Goal: Task Accomplishment & Management: Complete application form

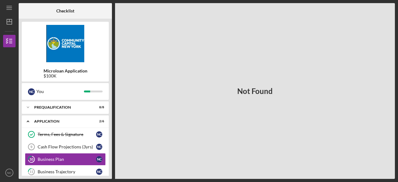
scroll to position [37, 0]
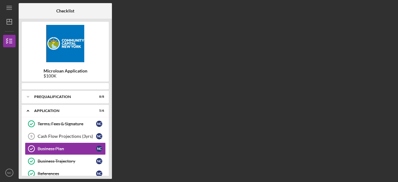
scroll to position [15, 0]
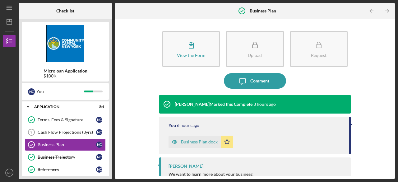
click at [123, 139] on div "View the Form Form Upload Request Icon/Message Comment [PERSON_NAME] Marked thi…" at bounding box center [255, 99] width 274 height 154
click at [66, 156] on div "Business Trajectory" at bounding box center [67, 157] width 58 height 5
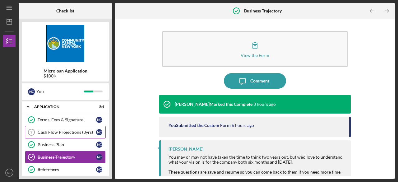
click at [64, 132] on div "Cash Flow Projections (3yrs)" at bounding box center [67, 132] width 58 height 5
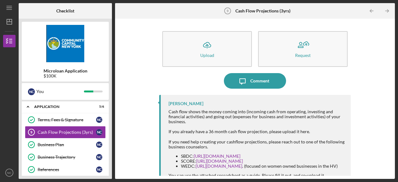
click at [127, 122] on div "Icon/Upload Upload Request Icon/Message Comment [PERSON_NAME] flow shows the mo…" at bounding box center [255, 99] width 274 height 154
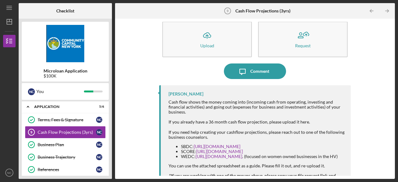
scroll to position [10, 0]
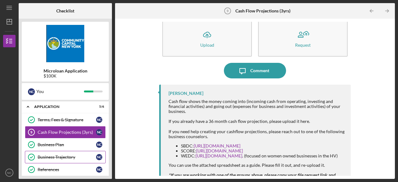
click at [84, 156] on div "Business Trajectory" at bounding box center [67, 157] width 58 height 5
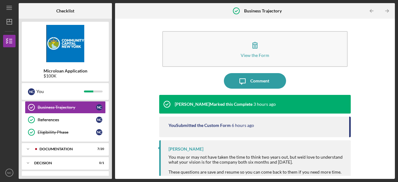
scroll to position [77, 0]
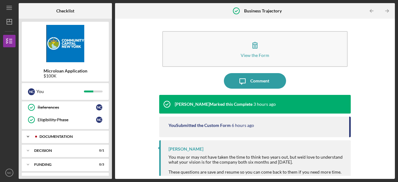
click at [78, 136] on div "Documentation" at bounding box center [71, 137] width 62 height 4
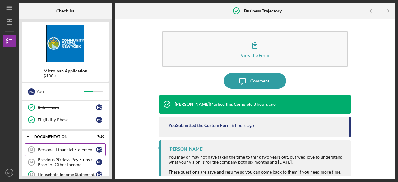
click at [83, 147] on div "Personal Financial Statement" at bounding box center [67, 149] width 58 height 5
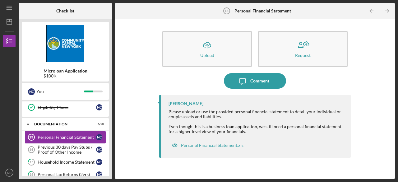
scroll to position [102, 0]
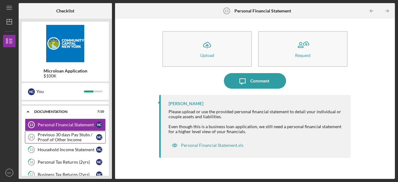
click at [69, 134] on div "Previous 30 days Pay Stubs / Proof of Other Income" at bounding box center [67, 137] width 58 height 10
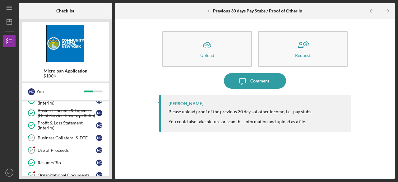
scroll to position [214, 0]
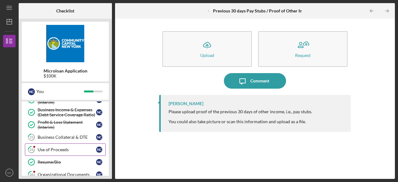
click at [61, 147] on div "Use of Proceeds" at bounding box center [67, 149] width 58 height 5
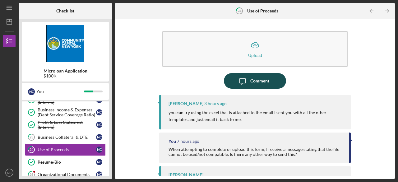
click at [248, 80] on icon "Icon/Message" at bounding box center [243, 81] width 16 height 16
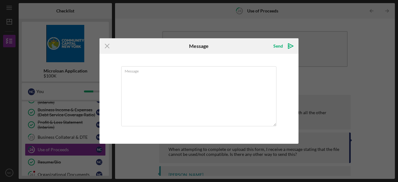
click at [106, 46] on icon "Icon/Menu Close" at bounding box center [108, 46] width 16 height 16
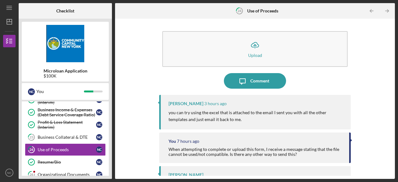
click at [106, 46] on img at bounding box center [65, 43] width 87 height 37
click at [65, 172] on div "Organizational Documents" at bounding box center [67, 174] width 58 height 5
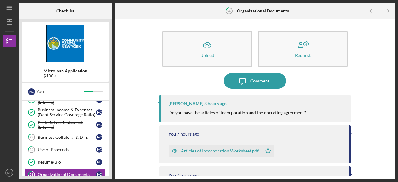
click at [201, 150] on div "Articles of Incorporation Worksheet.pdf" at bounding box center [220, 150] width 78 height 5
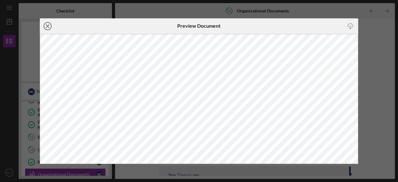
click at [49, 25] on line at bounding box center [47, 26] width 3 height 3
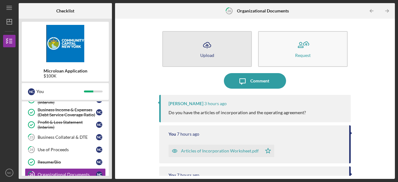
click at [207, 49] on icon "Icon/Upload" at bounding box center [207, 45] width 16 height 16
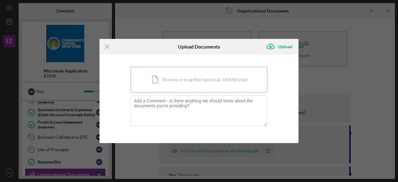
click at [177, 77] on div "Icon/Document Browse or drag files here (max 100MB total) Tap to choose files o…" at bounding box center [199, 80] width 137 height 26
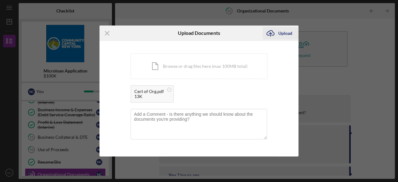
click at [273, 36] on icon "Icon/Upload" at bounding box center [271, 34] width 16 height 16
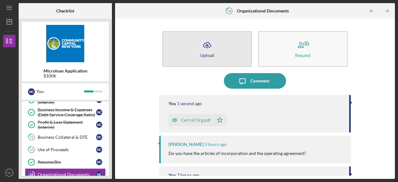
click at [216, 49] on button "Icon/Upload Upload" at bounding box center [207, 49] width 90 height 36
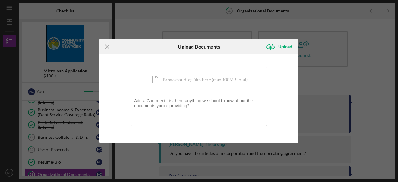
click at [178, 78] on div "Icon/Document Browse or drag files here (max 100MB total) Tap to choose files o…" at bounding box center [199, 80] width 137 height 26
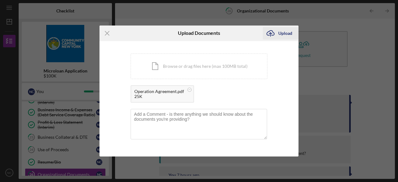
click at [280, 35] on div "Upload" at bounding box center [285, 33] width 14 height 12
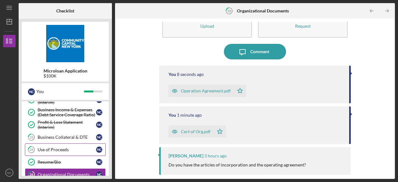
scroll to position [37, 0]
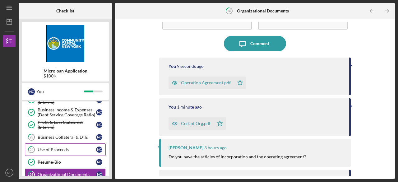
click at [64, 151] on link "24 Use of Proceeds N C" at bounding box center [65, 149] width 81 height 12
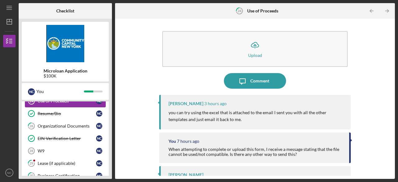
scroll to position [263, 0]
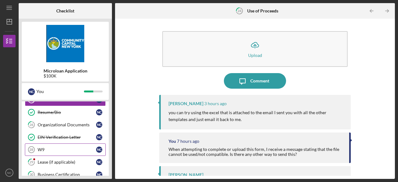
click at [72, 147] on div "W9" at bounding box center [67, 149] width 58 height 5
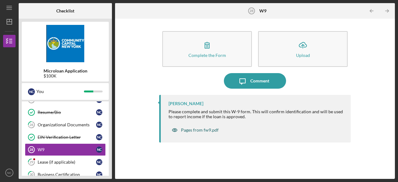
click at [186, 131] on div "Pages from fw9.pdf" at bounding box center [200, 130] width 38 height 5
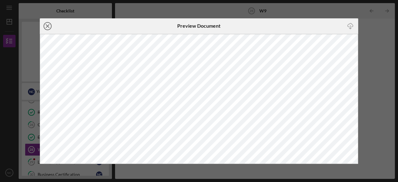
click at [48, 22] on circle at bounding box center [47, 25] width 7 height 7
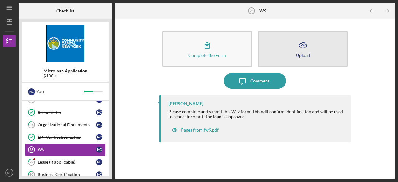
click at [301, 46] on icon "Icon/Upload" at bounding box center [303, 45] width 16 height 16
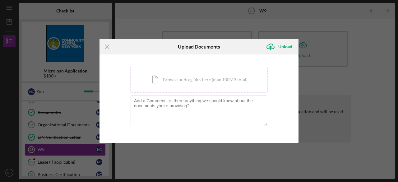
click at [177, 85] on div "Icon/Document Browse or drag files here (max 100MB total) Tap to choose files o…" at bounding box center [199, 80] width 137 height 26
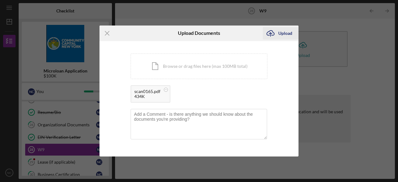
click at [277, 31] on icon "Icon/Upload" at bounding box center [271, 34] width 16 height 16
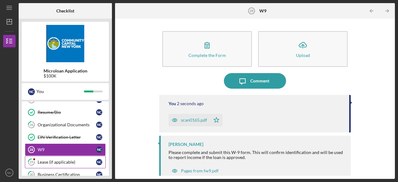
click at [78, 160] on div "Lease (if applicable)" at bounding box center [67, 162] width 58 height 5
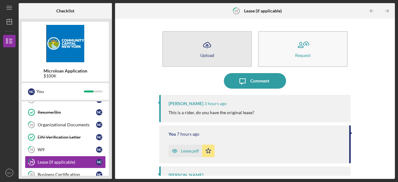
click at [228, 40] on button "Icon/Upload Upload" at bounding box center [207, 49] width 90 height 36
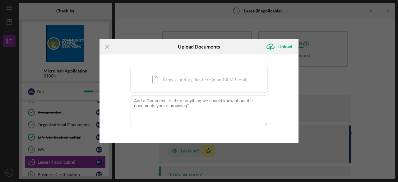
click at [206, 76] on div "Icon/Document Browse or drag files here (max 100MB total) Tap to choose files o…" at bounding box center [199, 80] width 137 height 26
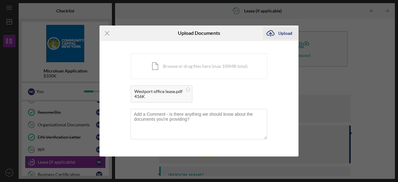
click at [274, 36] on icon "Icon/Upload" at bounding box center [271, 34] width 16 height 16
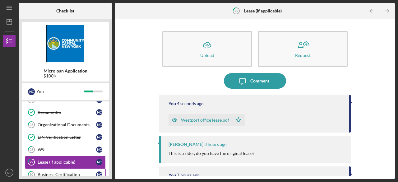
click at [71, 168] on link "30 Business Certification N C" at bounding box center [65, 174] width 81 height 12
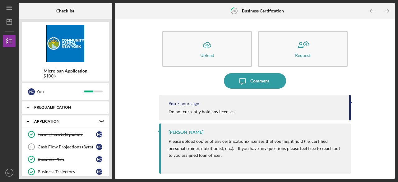
click at [67, 107] on div "Prequalification" at bounding box center [67, 107] width 67 height 4
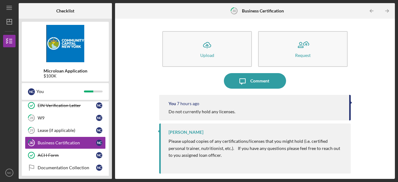
scroll to position [437, 0]
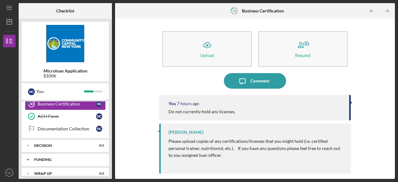
click at [42, 158] on div "Funding" at bounding box center [67, 160] width 67 height 4
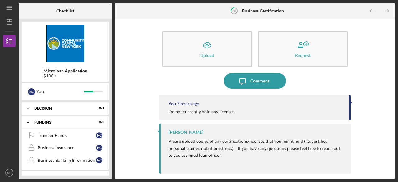
scroll to position [477, 0]
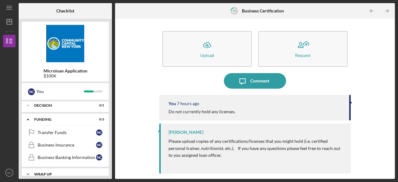
click at [72, 172] on div "Wrap up" at bounding box center [67, 174] width 67 height 4
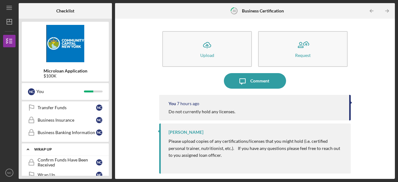
scroll to position [505, 0]
